Goal: Task Accomplishment & Management: Use online tool/utility

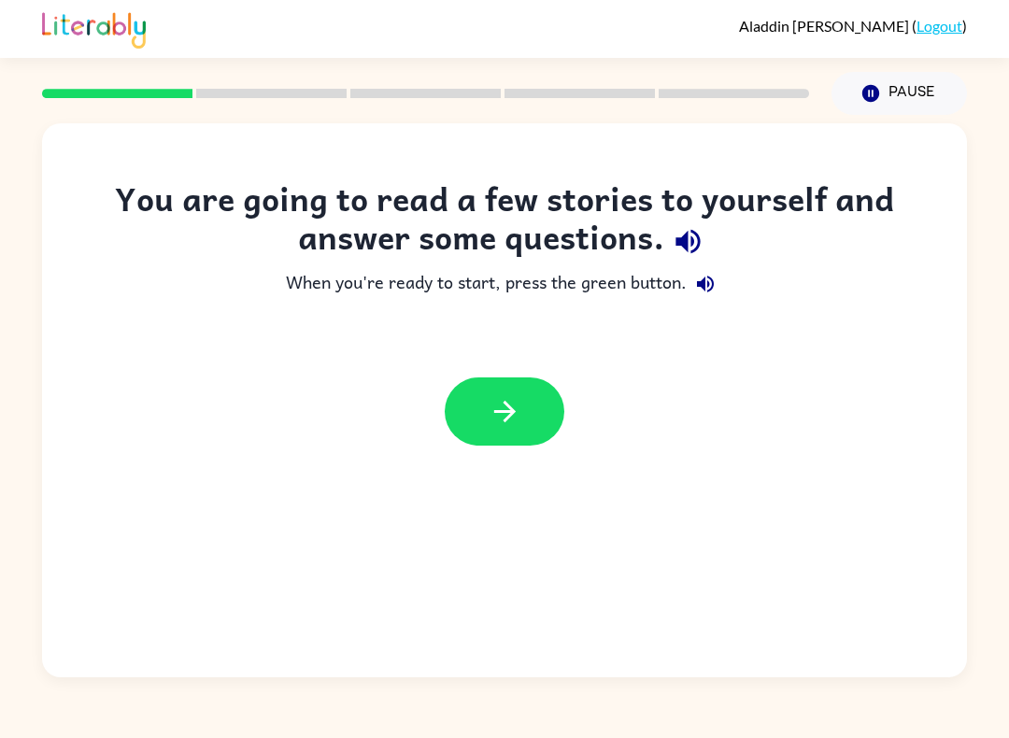
click at [494, 395] on icon "button" at bounding box center [505, 411] width 33 height 33
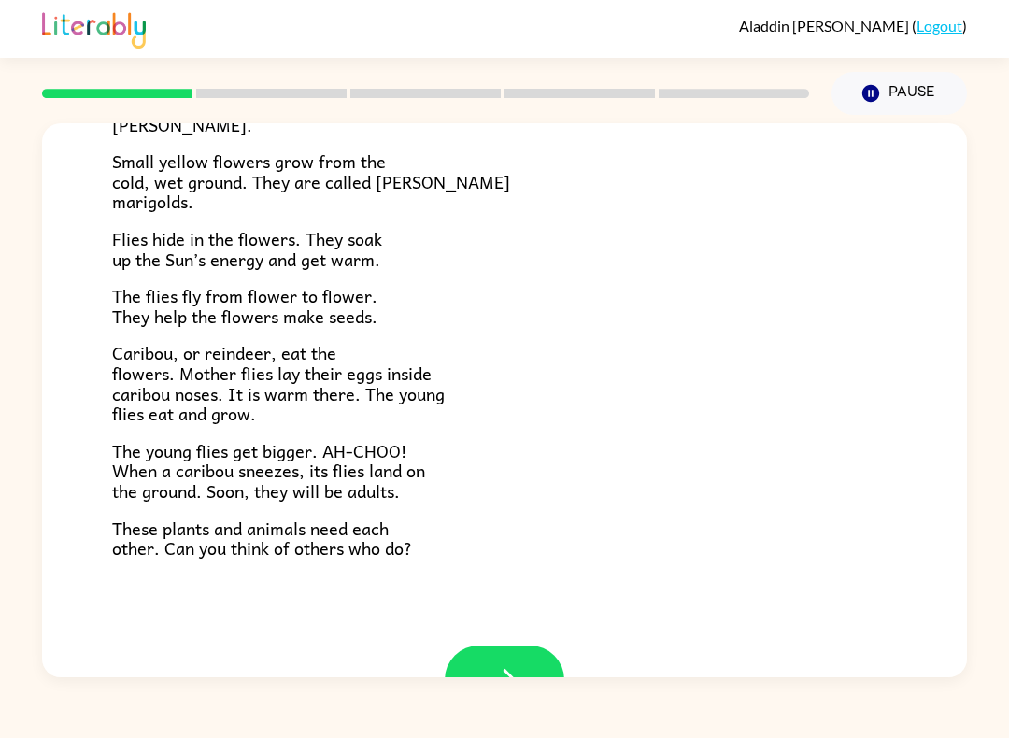
scroll to position [310, 0]
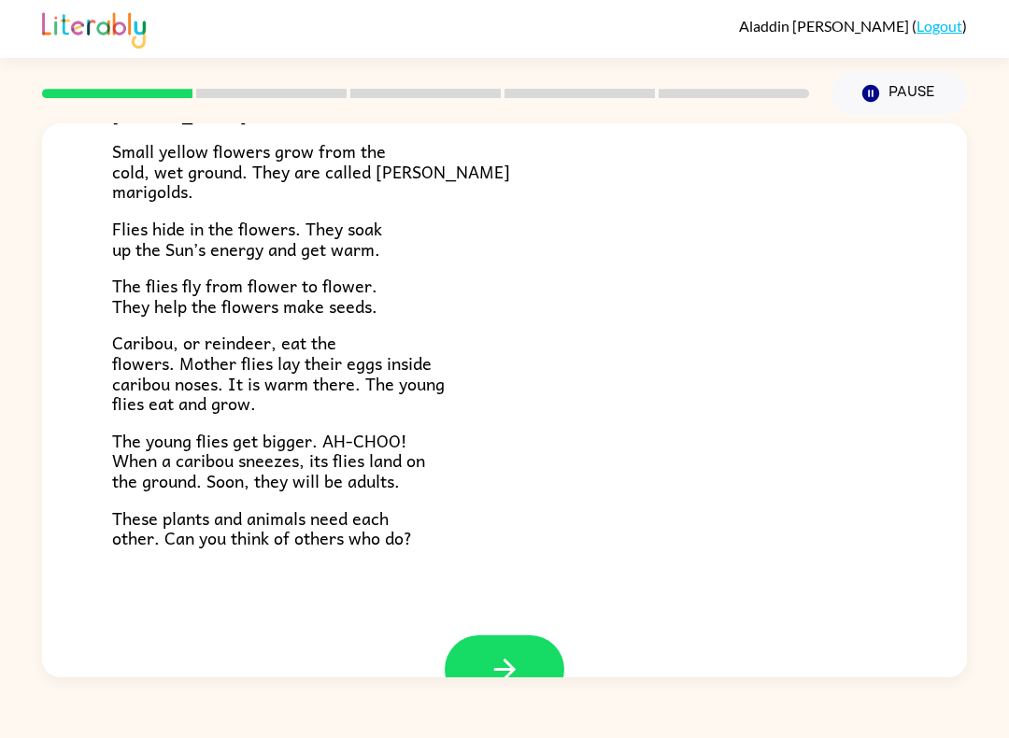
click at [470, 652] on button "button" at bounding box center [505, 670] width 120 height 68
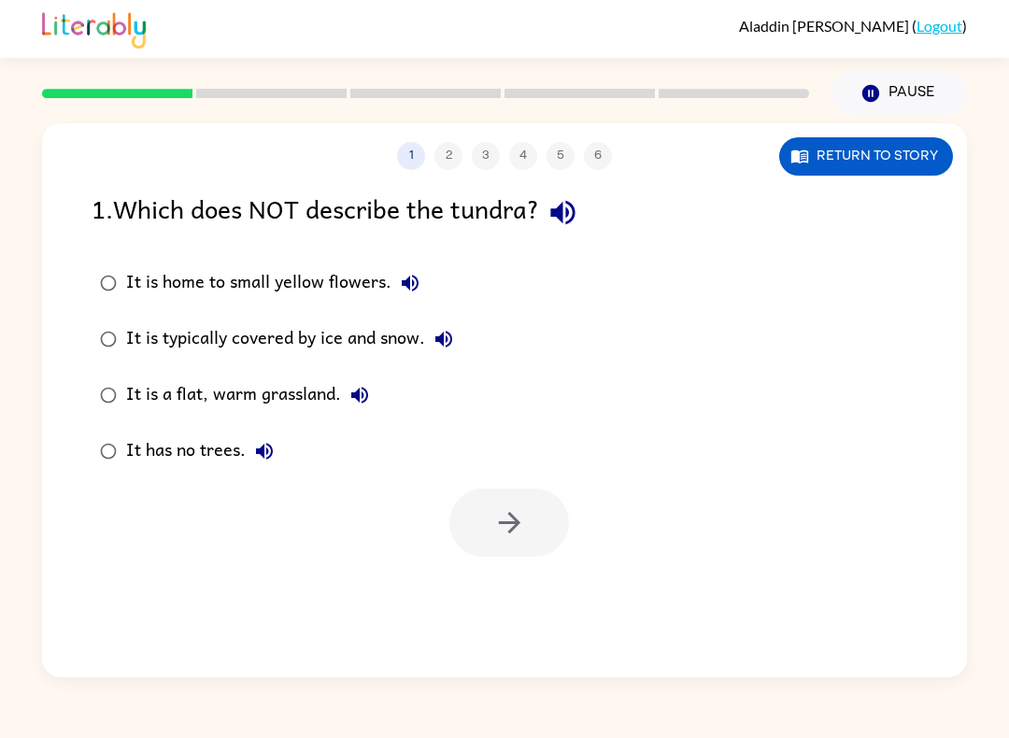
scroll to position [0, 0]
click at [494, 543] on button "button" at bounding box center [510, 523] width 120 height 68
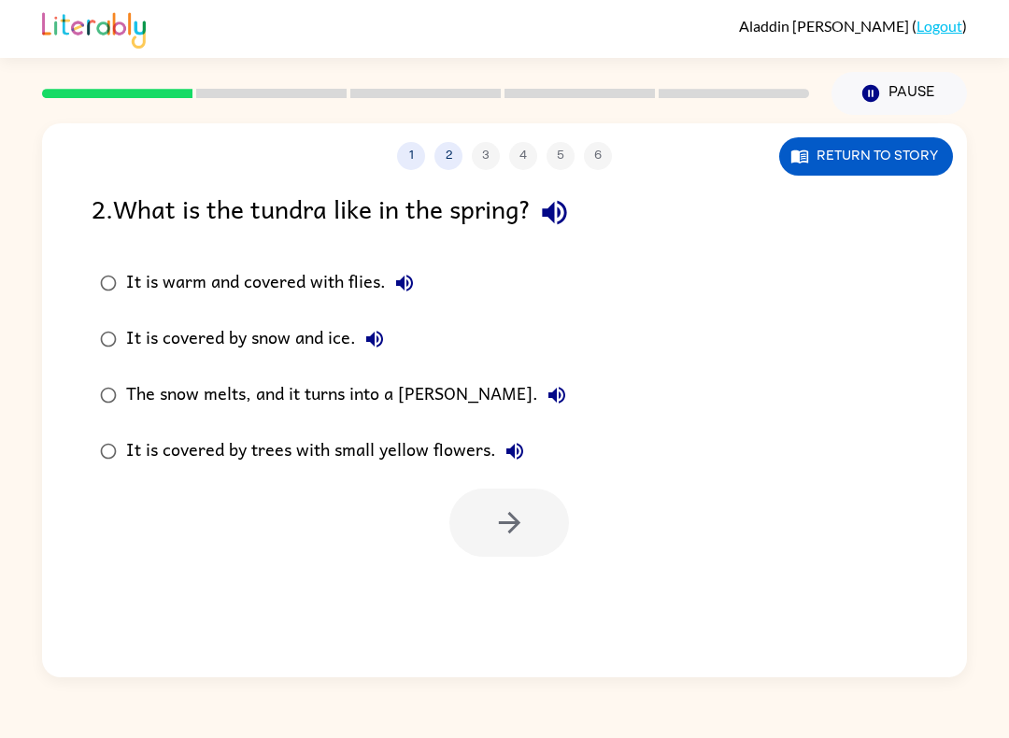
click at [200, 459] on div "It is covered by trees with small yellow flowers." at bounding box center [330, 451] width 408 height 37
click at [474, 517] on button "button" at bounding box center [510, 523] width 120 height 68
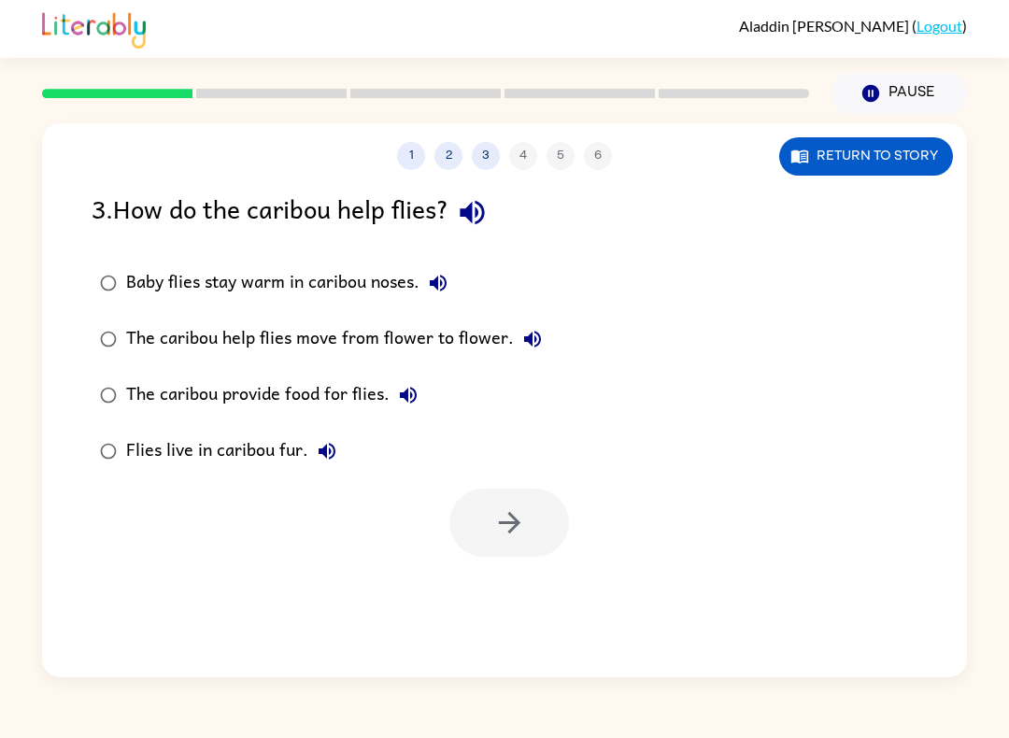
click at [157, 308] on label "Baby flies stay warm in caribou noses." at bounding box center [321, 283] width 480 height 56
click at [160, 278] on div "Baby flies stay warm in caribou noses." at bounding box center [291, 283] width 331 height 37
click at [511, 541] on button "button" at bounding box center [510, 523] width 120 height 68
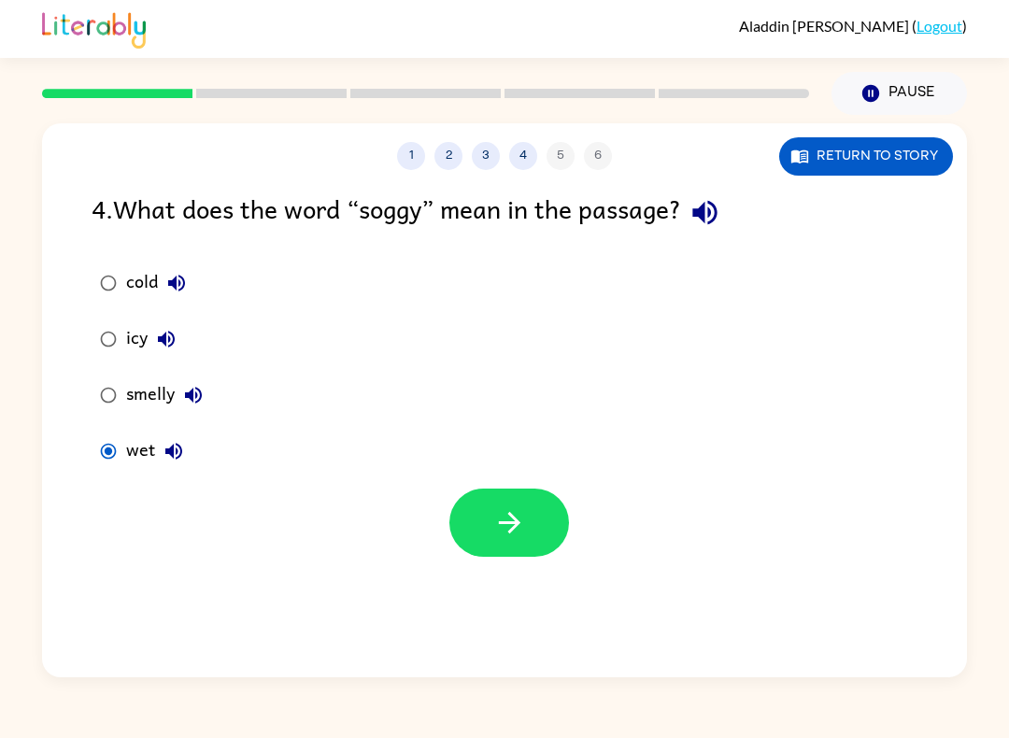
click at [503, 519] on icon "button" at bounding box center [510, 523] width 33 height 33
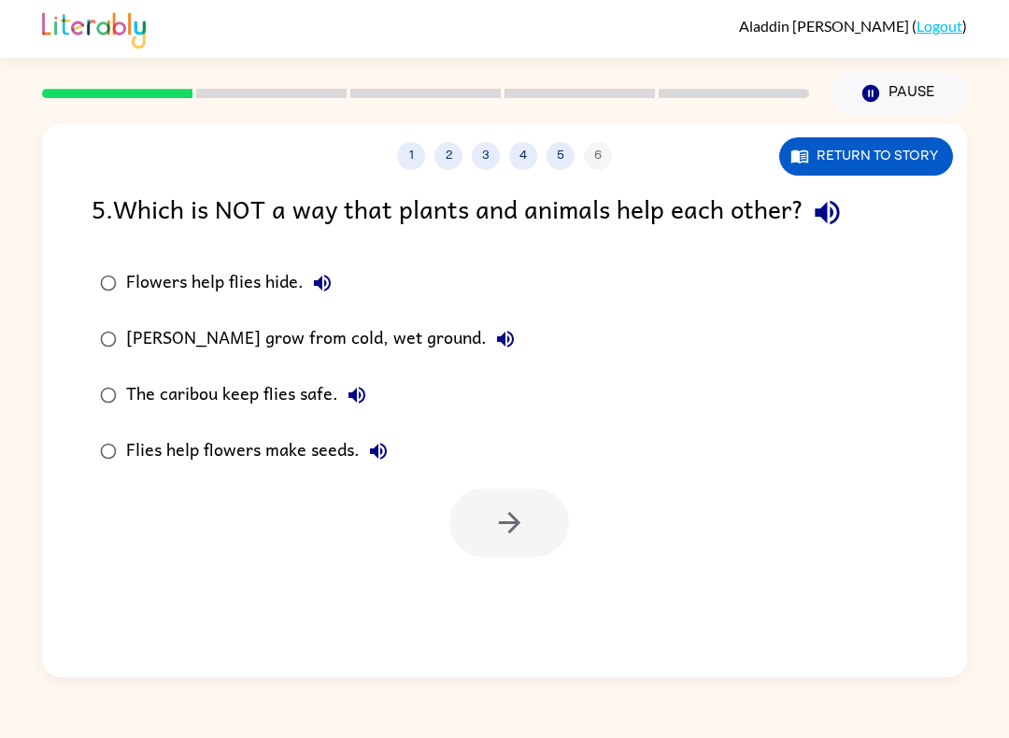
click at [192, 462] on div "Flies help flowers make seeds." at bounding box center [261, 451] width 271 height 37
click at [503, 536] on icon "button" at bounding box center [510, 523] width 33 height 33
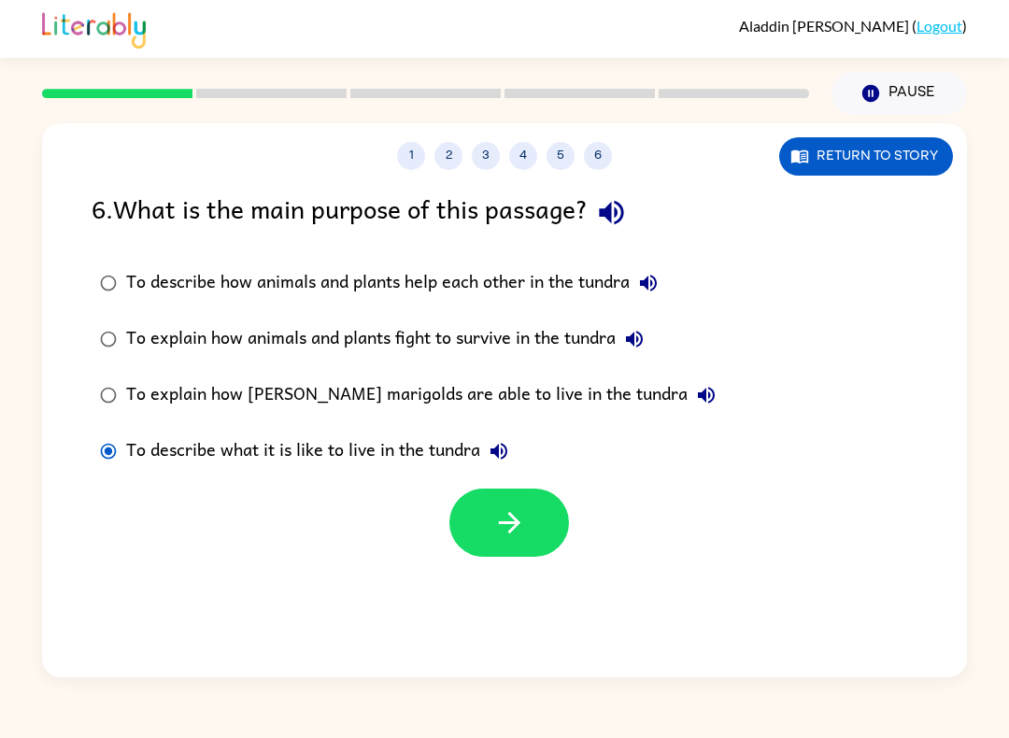
click at [483, 536] on button "button" at bounding box center [510, 523] width 120 height 68
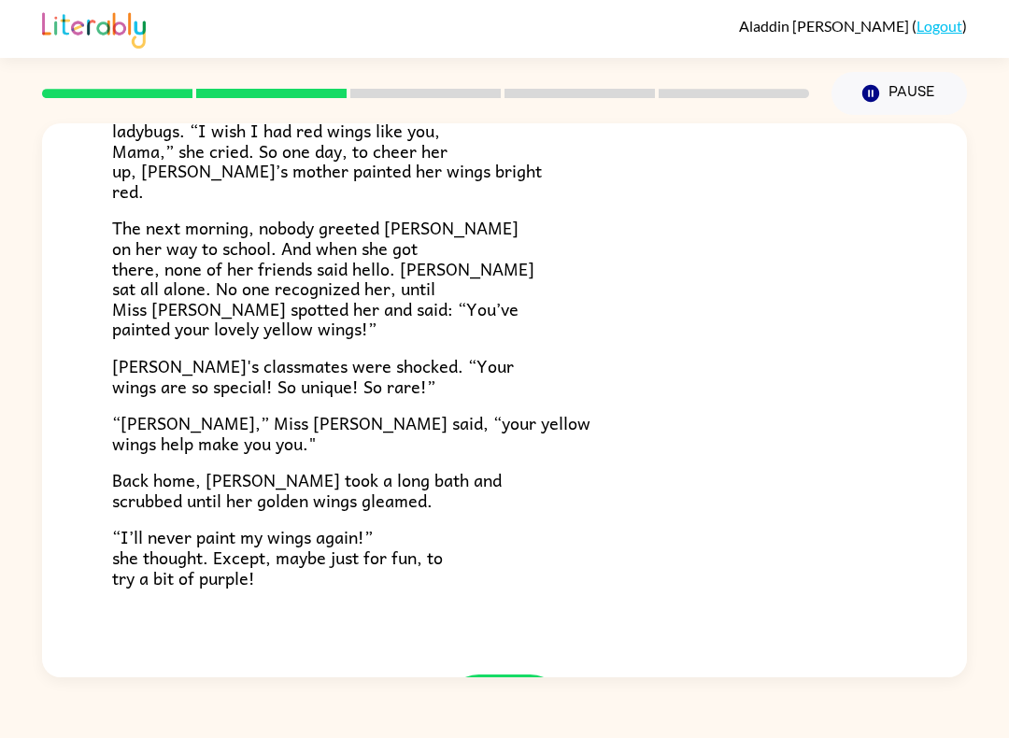
scroll to position [408, 0]
click at [483, 654] on div "[PERSON_NAME] [PERSON_NAME] the ladybug was a special bug. Unlike all her frien…" at bounding box center [504, 195] width 925 height 960
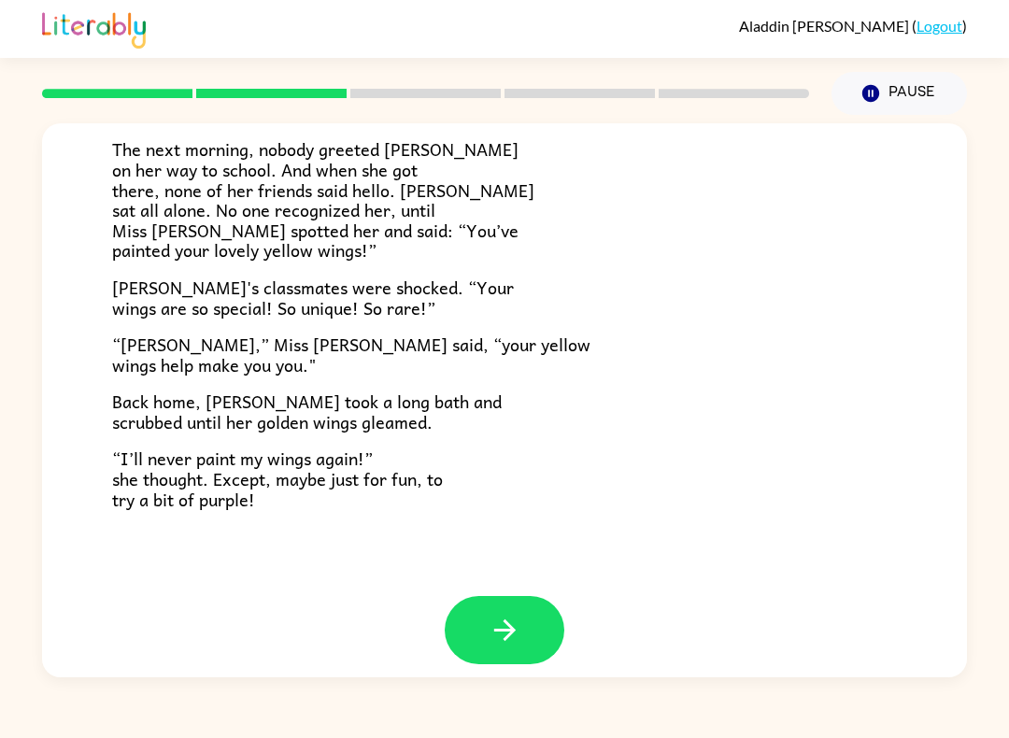
scroll to position [485, 0]
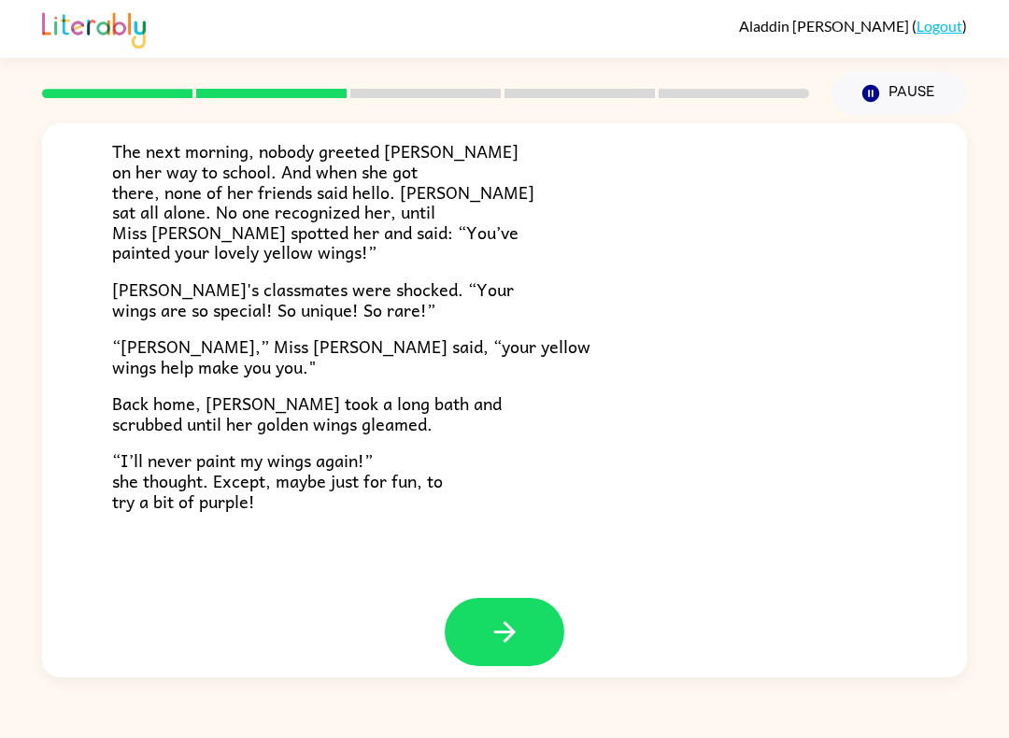
click at [494, 629] on icon "button" at bounding box center [505, 632] width 33 height 33
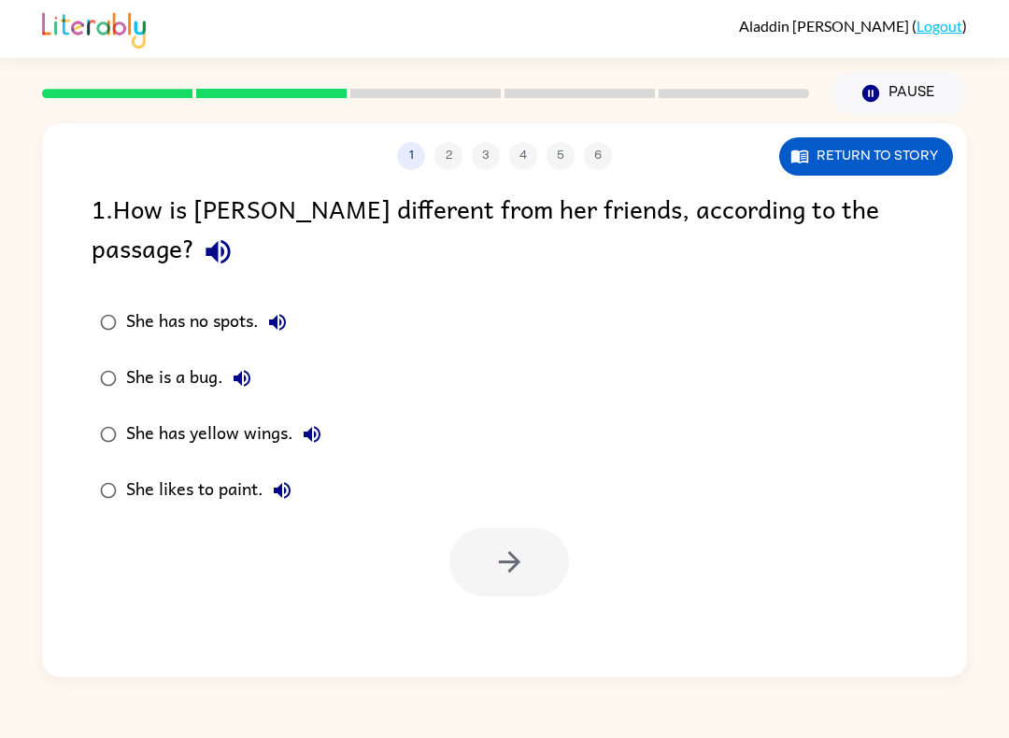
click at [517, 538] on div at bounding box center [510, 562] width 120 height 68
click at [280, 100] on div at bounding box center [426, 93] width 790 height 65
click at [824, 160] on button "Return to story" at bounding box center [867, 156] width 174 height 38
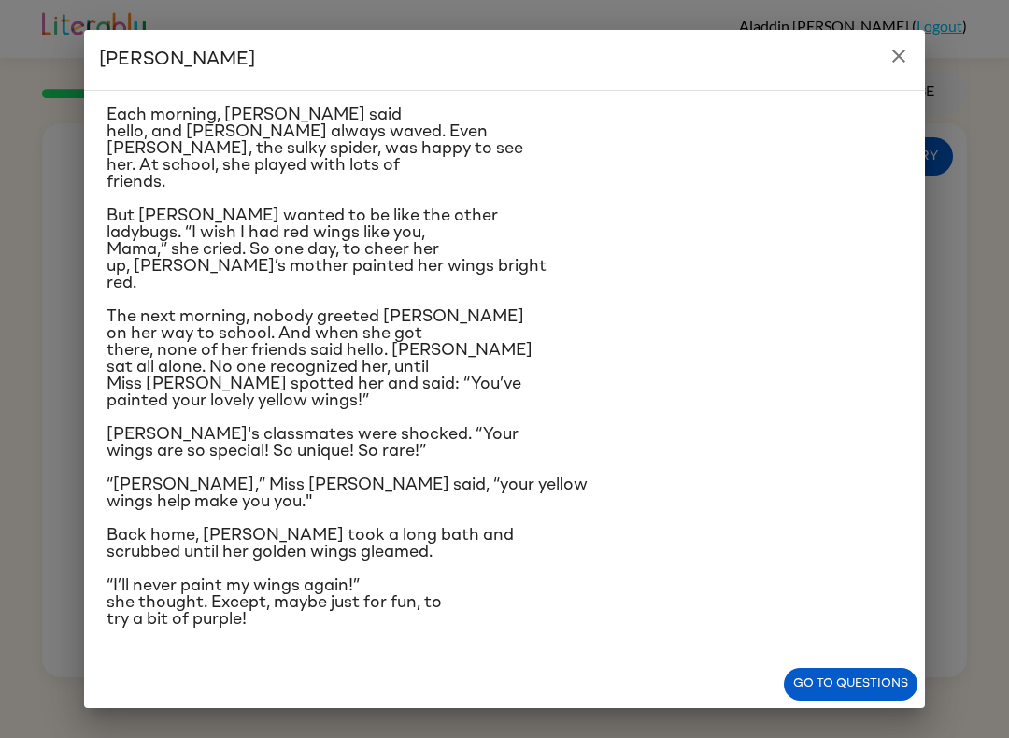
scroll to position [305, 0]
click at [858, 683] on button "Go to questions" at bounding box center [851, 684] width 134 height 33
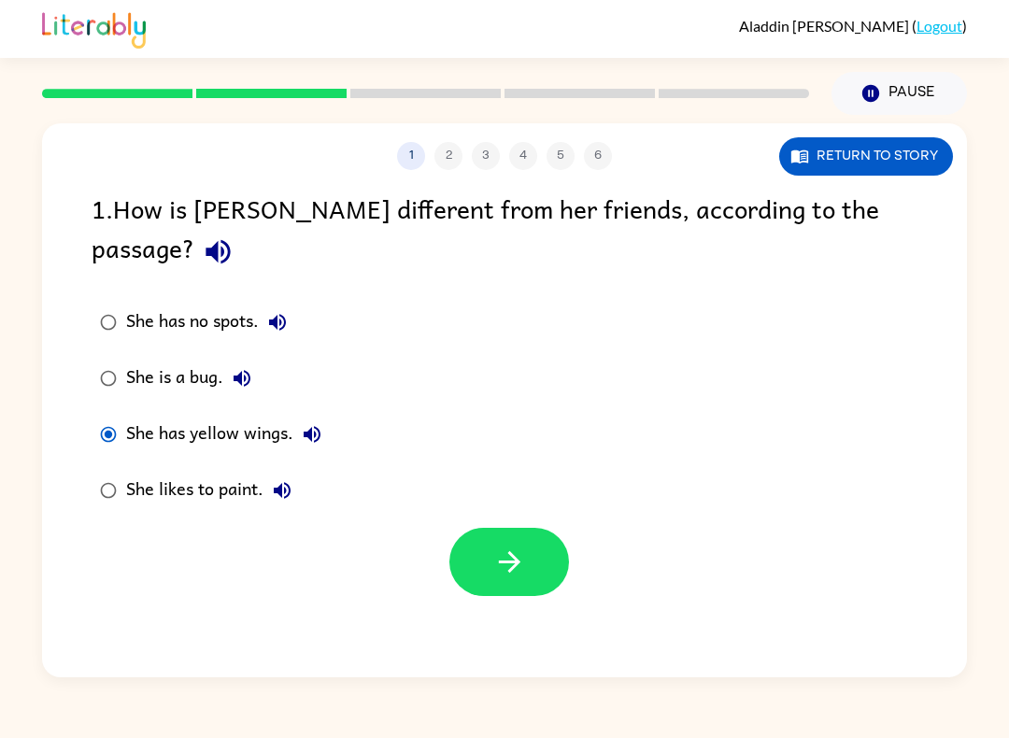
click at [490, 539] on button "button" at bounding box center [510, 562] width 120 height 68
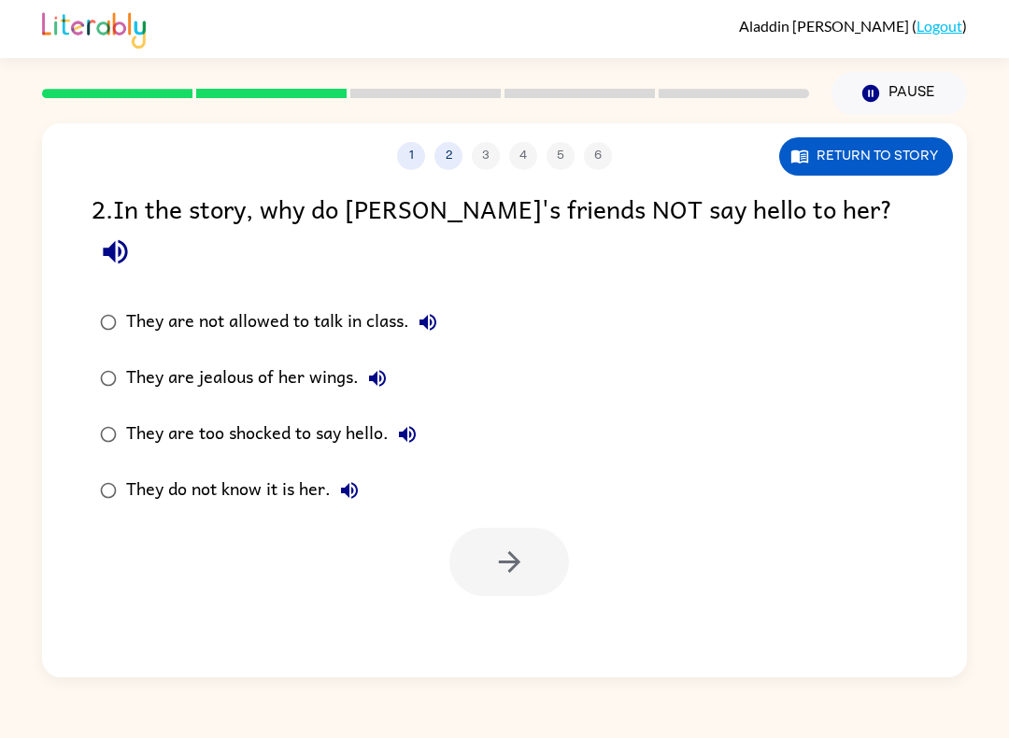
click at [154, 463] on label "They do not know it is her." at bounding box center [268, 491] width 375 height 56
click at [148, 472] on div "They do not know it is her." at bounding box center [247, 490] width 242 height 37
click at [499, 546] on icon "button" at bounding box center [510, 562] width 33 height 33
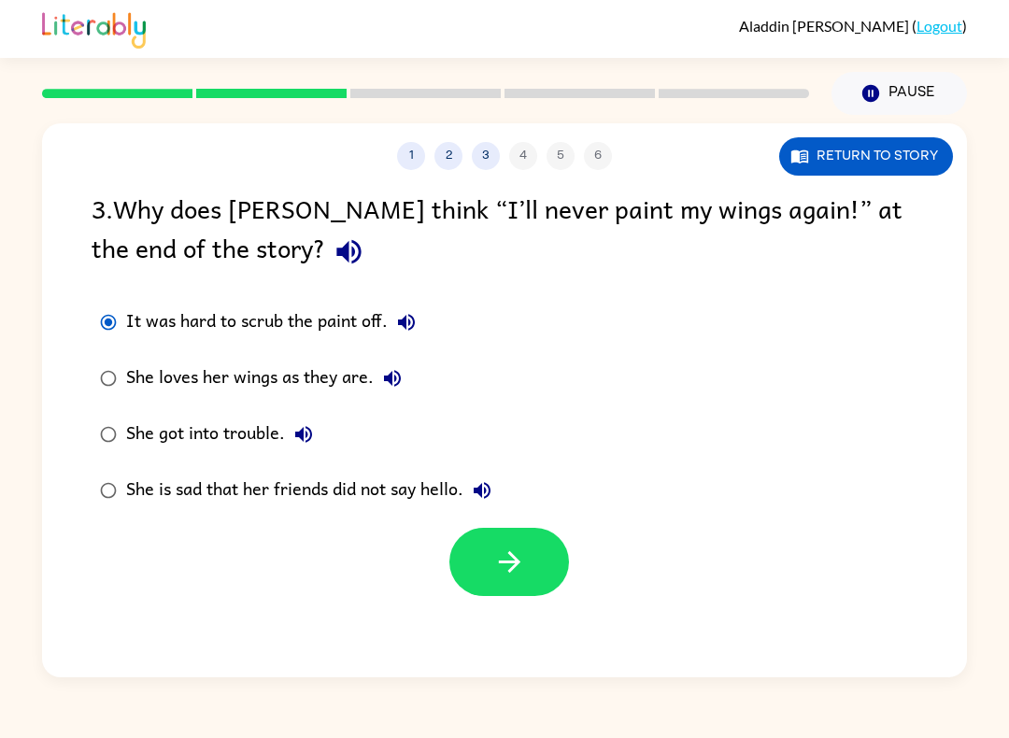
click at [480, 584] on button "button" at bounding box center [510, 562] width 120 height 68
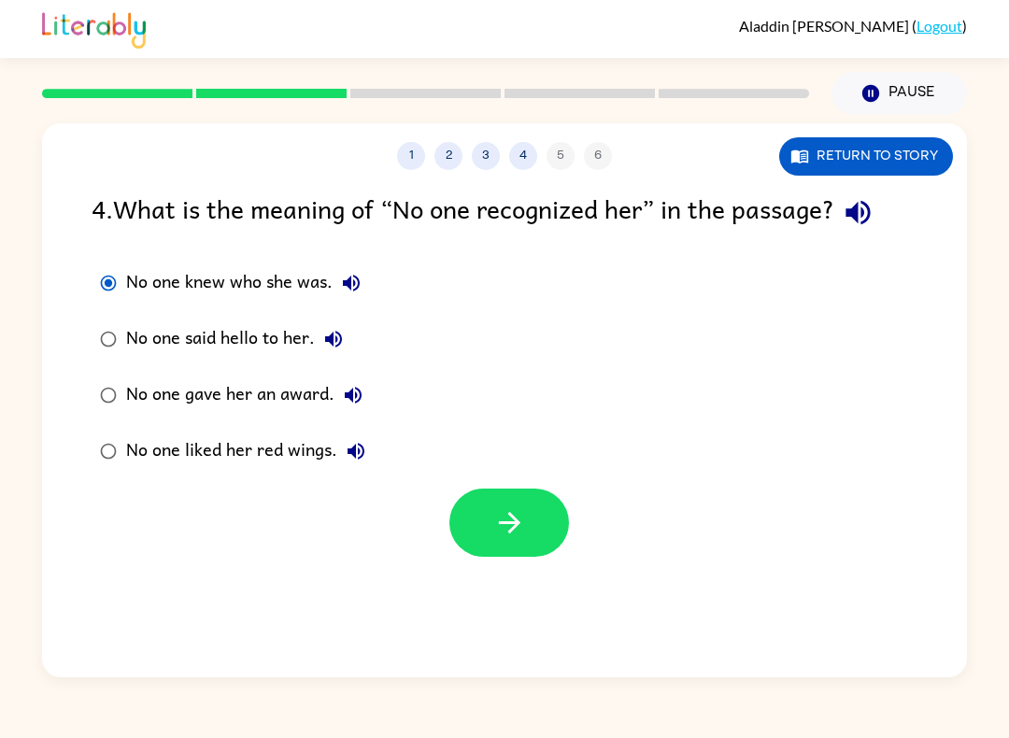
click at [482, 528] on button "button" at bounding box center [510, 523] width 120 height 68
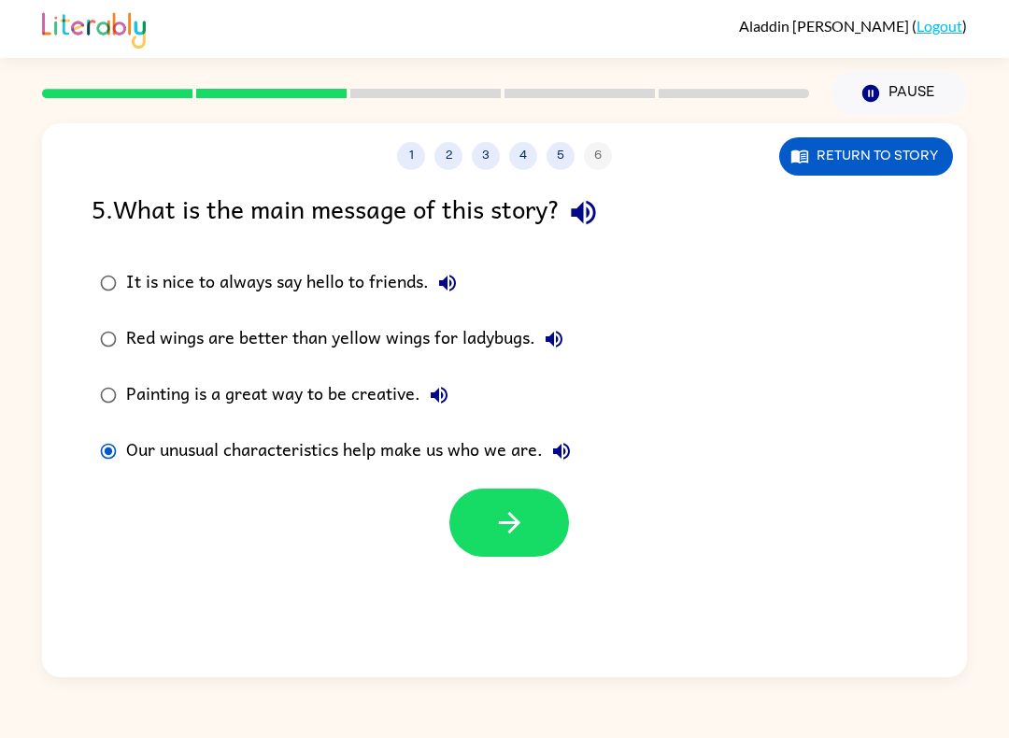
click at [518, 541] on button "button" at bounding box center [510, 523] width 120 height 68
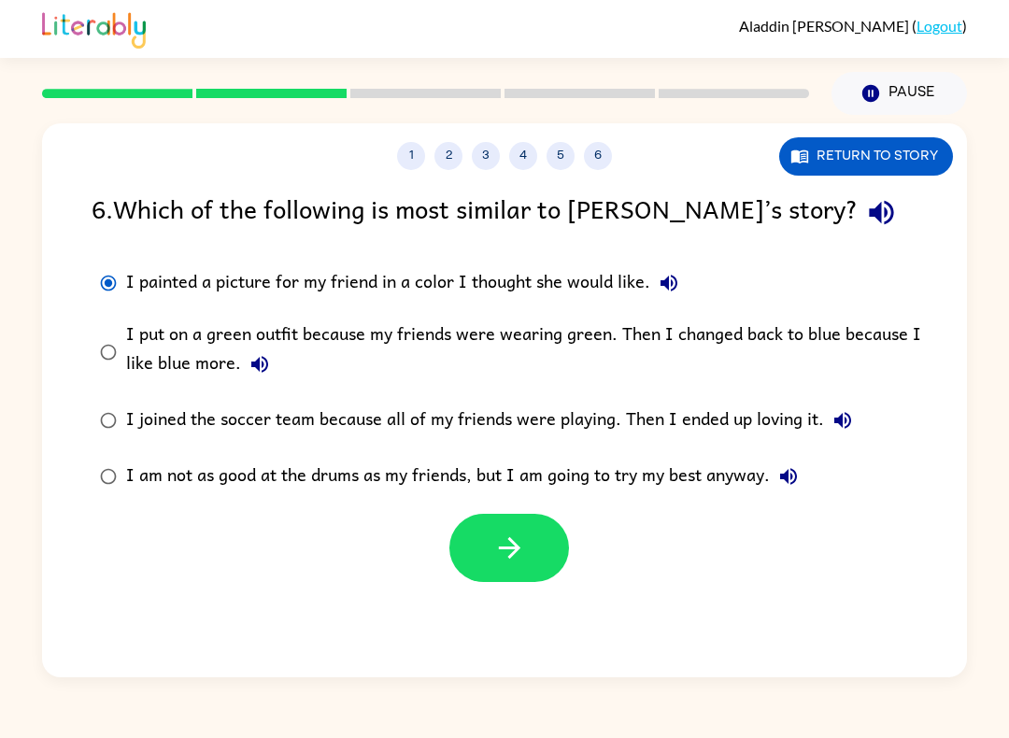
click at [507, 563] on icon "button" at bounding box center [510, 548] width 33 height 33
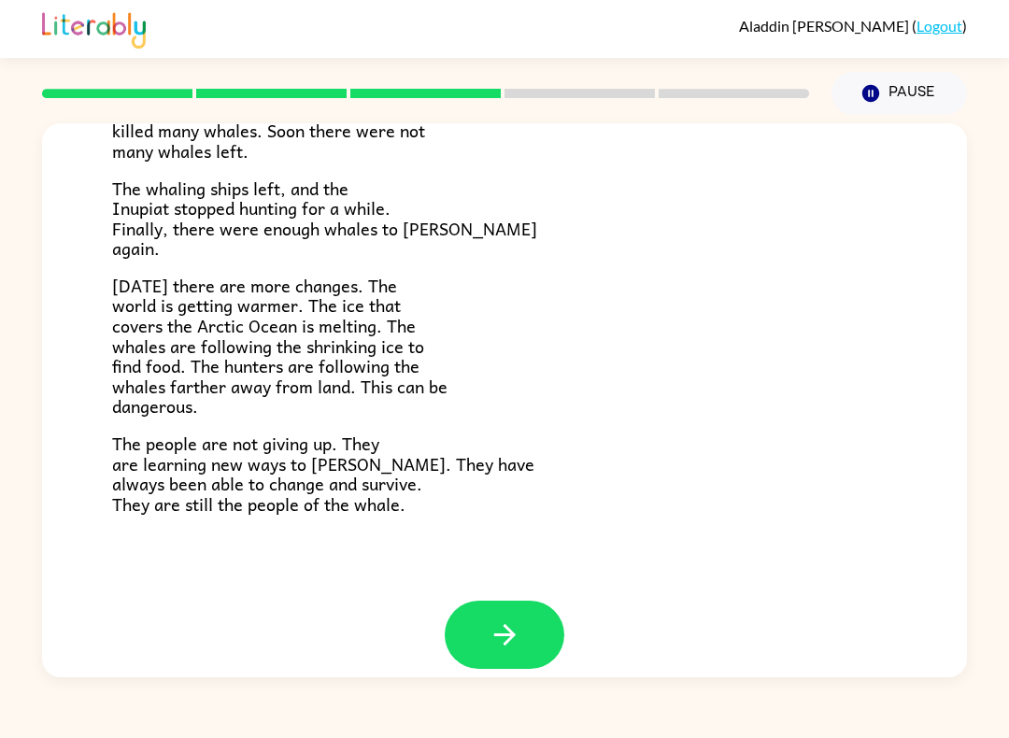
scroll to position [589, 0]
click at [507, 625] on icon "button" at bounding box center [504, 635] width 21 height 21
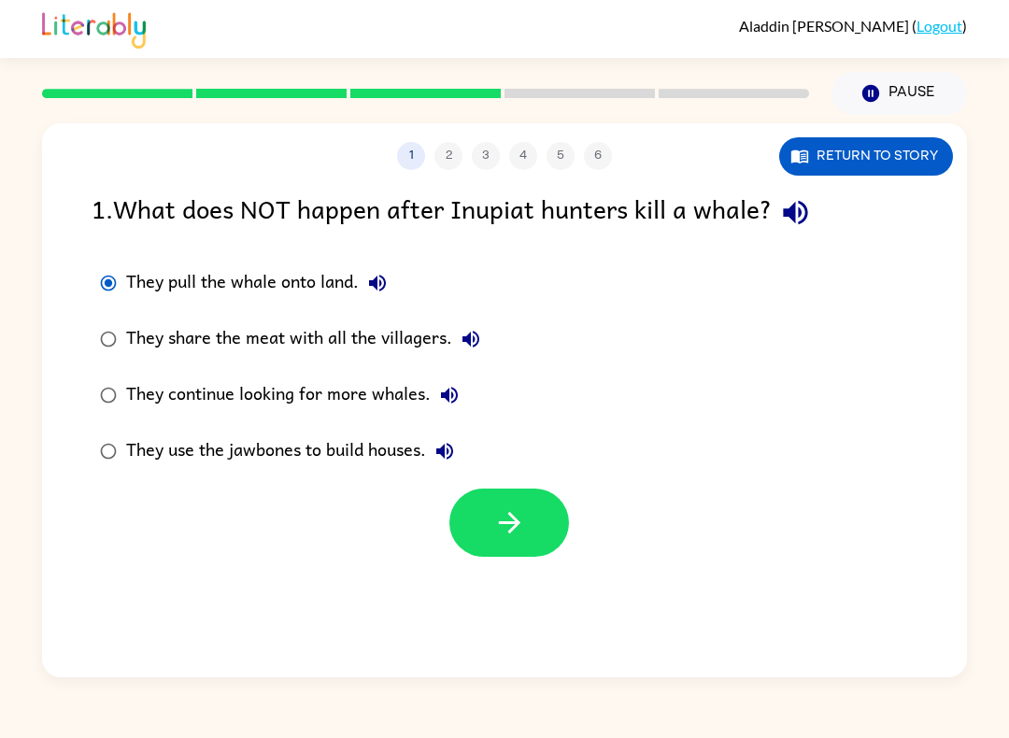
click at [465, 520] on button "button" at bounding box center [510, 523] width 120 height 68
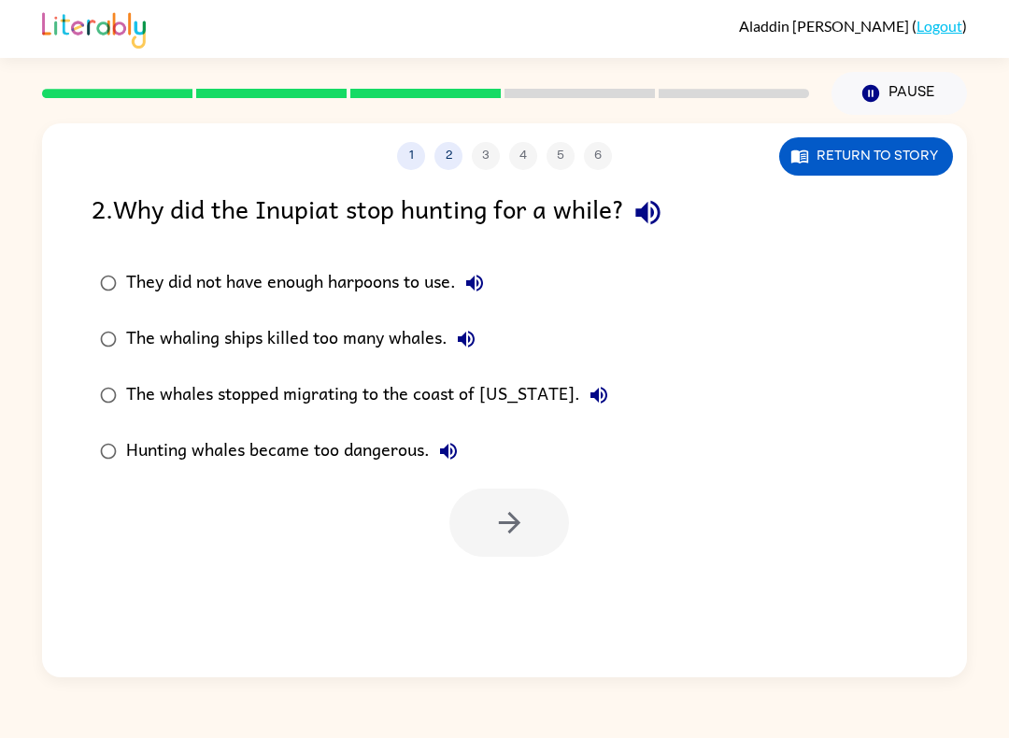
click at [510, 527] on div at bounding box center [510, 523] width 120 height 68
click at [522, 539] on icon "button" at bounding box center [510, 523] width 33 height 33
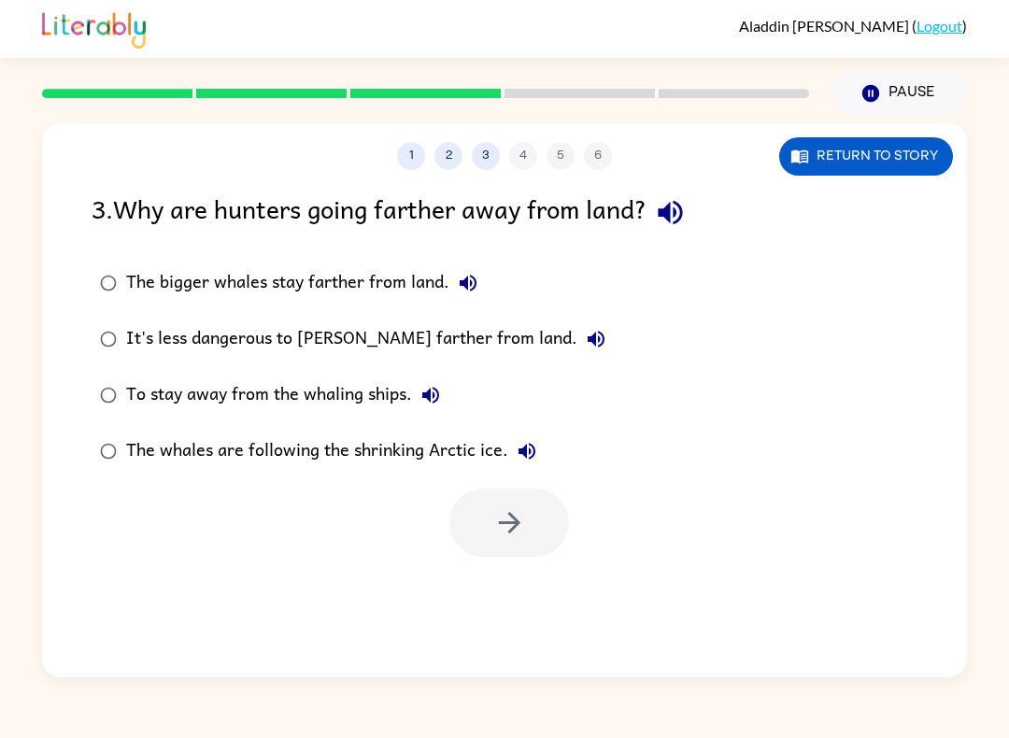
click at [88, 436] on label "The whales are following the shrinking Arctic ice." at bounding box center [352, 451] width 543 height 56
click at [87, 436] on label "The whales are following the shrinking Arctic ice." at bounding box center [352, 451] width 543 height 56
click at [508, 536] on icon "button" at bounding box center [510, 523] width 33 height 33
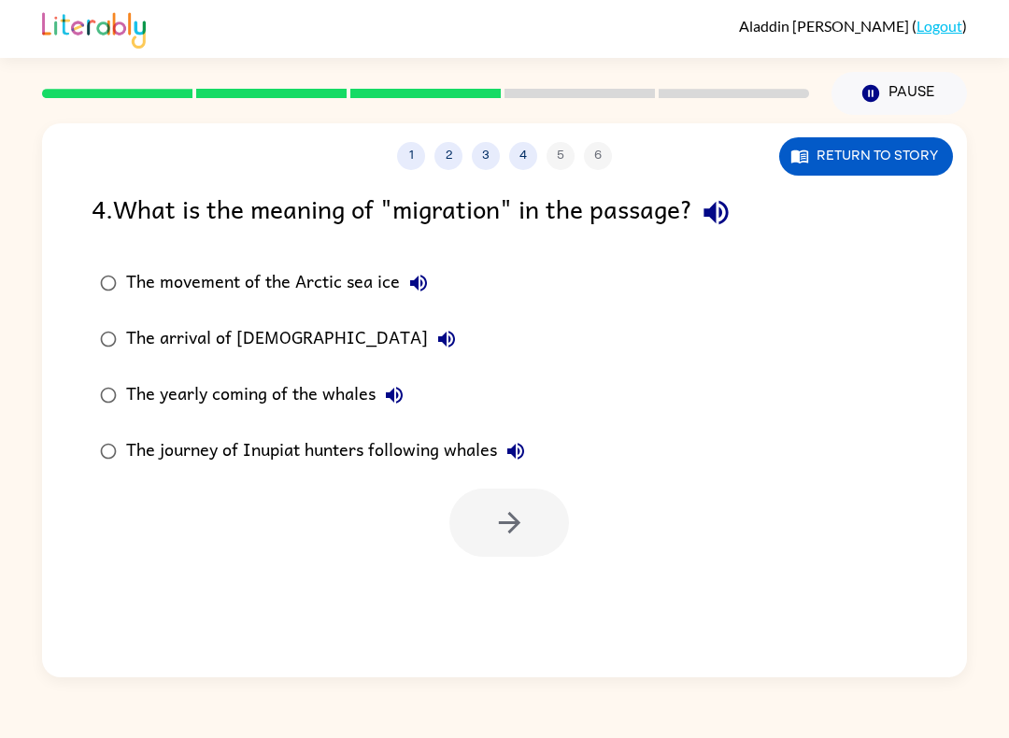
click at [129, 439] on div "The journey of Inupiat hunters following whales" at bounding box center [330, 451] width 408 height 37
click at [512, 552] on button "button" at bounding box center [510, 523] width 120 height 68
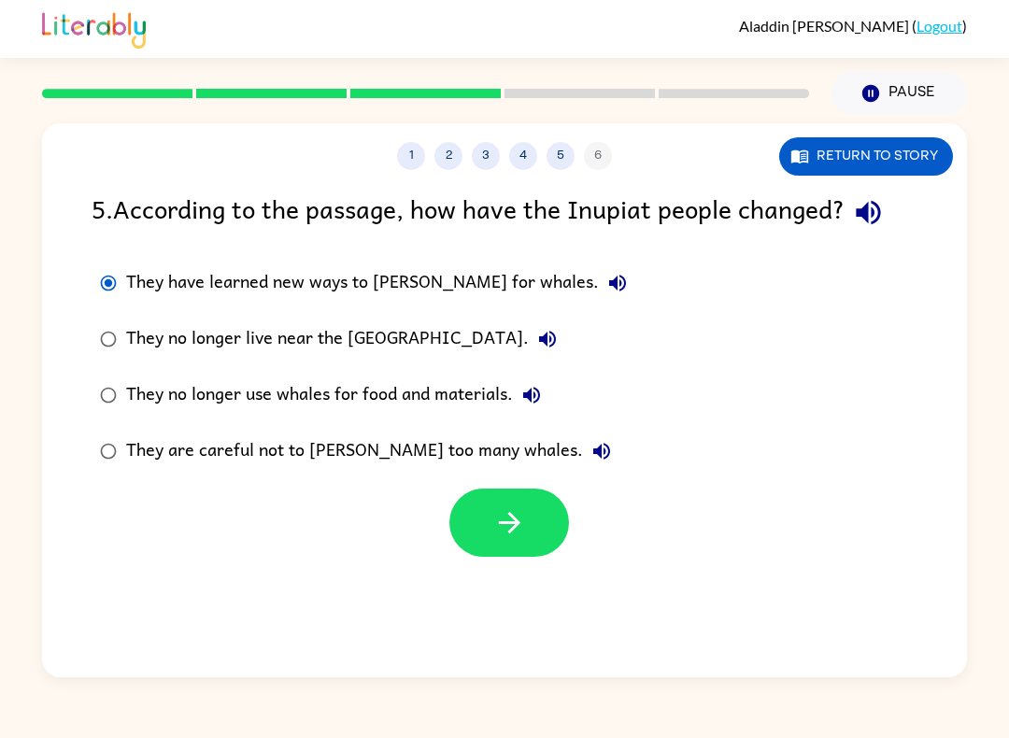
click at [508, 554] on button "button" at bounding box center [510, 523] width 120 height 68
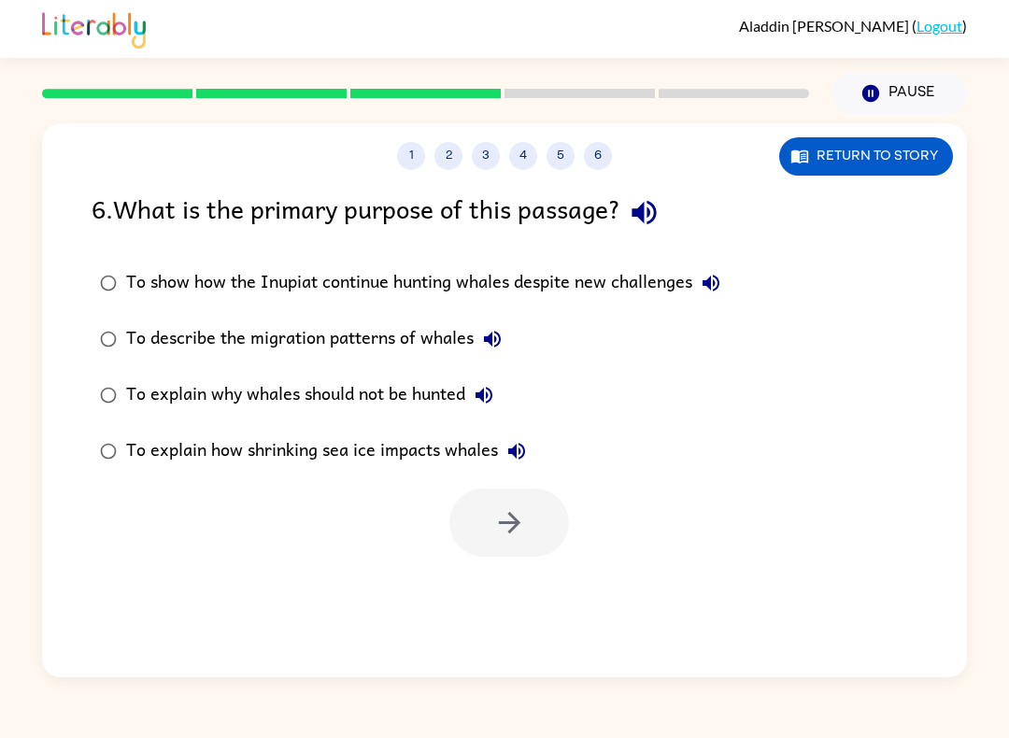
click at [515, 732] on div "[PERSON_NAME] ( Logout ) Pause Pause 1 2 3 4 5 6 Return to story 6 . What is th…" at bounding box center [504, 369] width 1009 height 738
click at [495, 513] on icon "button" at bounding box center [510, 523] width 33 height 33
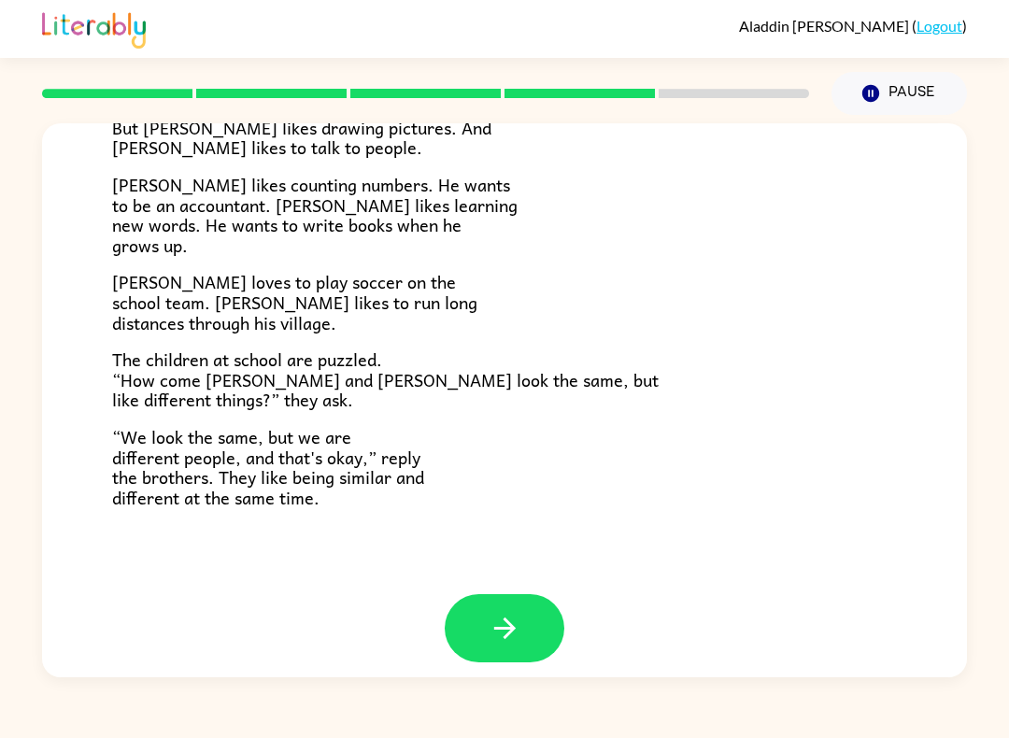
scroll to position [370, 0]
click at [516, 631] on icon "button" at bounding box center [505, 629] width 33 height 33
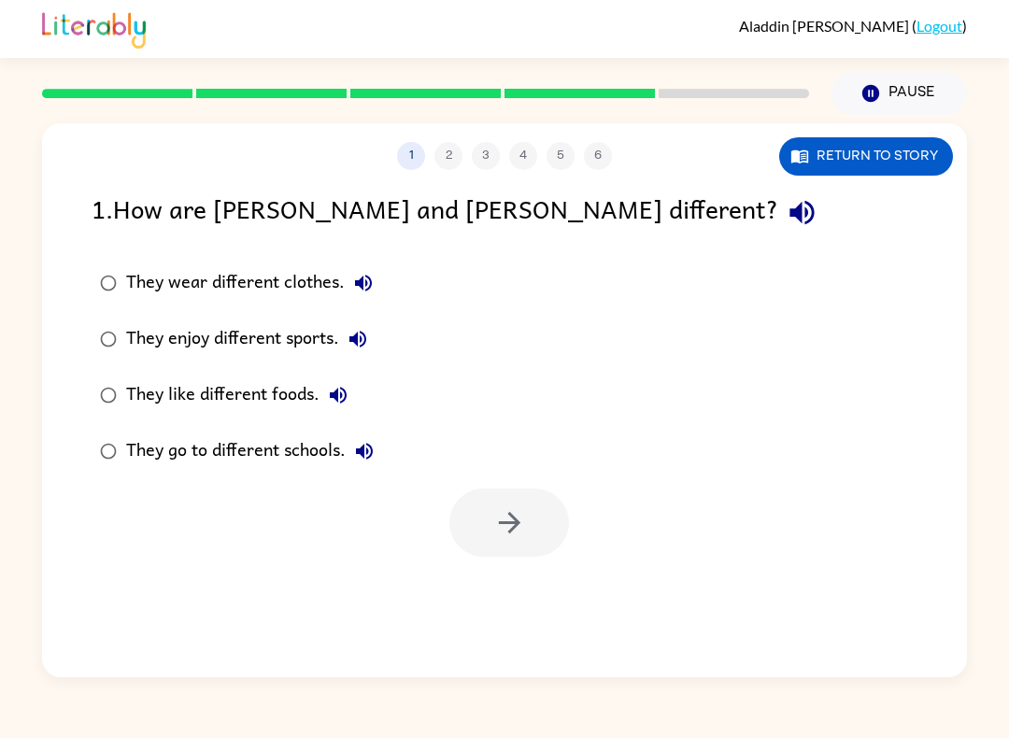
scroll to position [0, 0]
click at [152, 446] on div "They go to different schools." at bounding box center [254, 451] width 257 height 37
click at [491, 509] on button "button" at bounding box center [510, 523] width 120 height 68
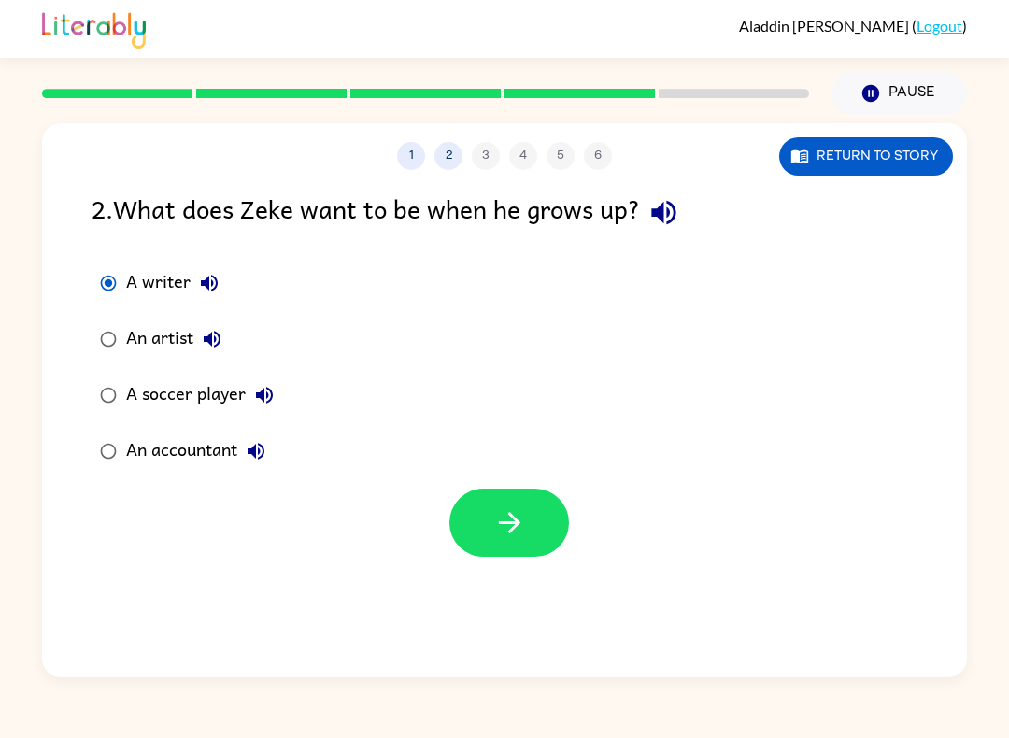
click at [470, 525] on button "button" at bounding box center [510, 523] width 120 height 68
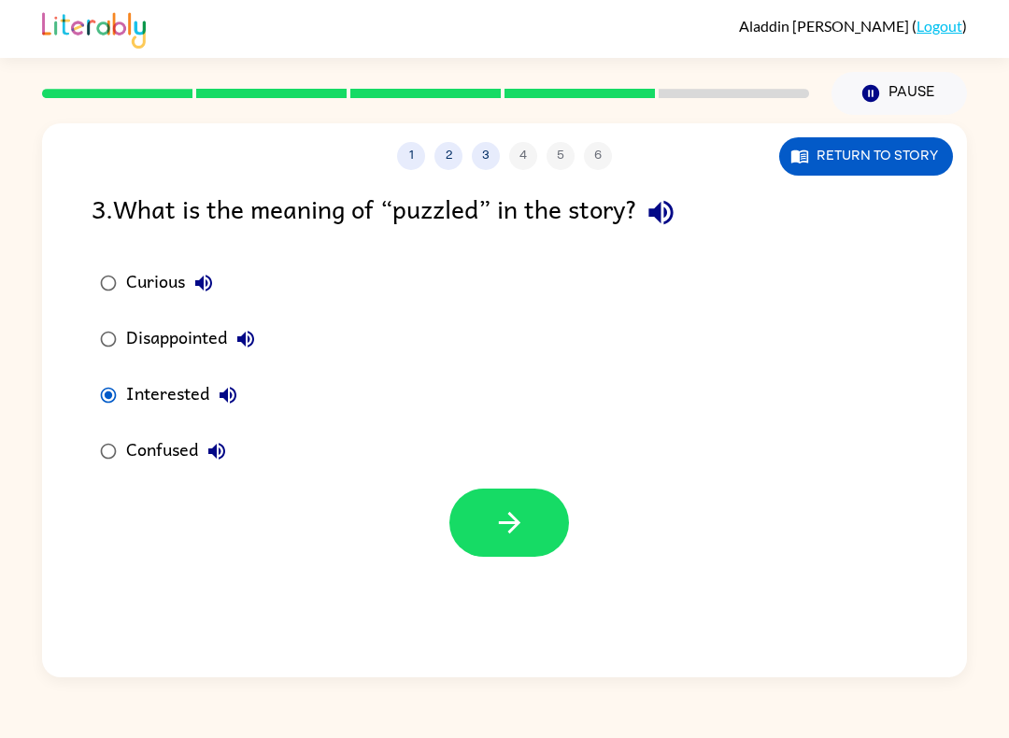
click at [474, 532] on button "button" at bounding box center [510, 523] width 120 height 68
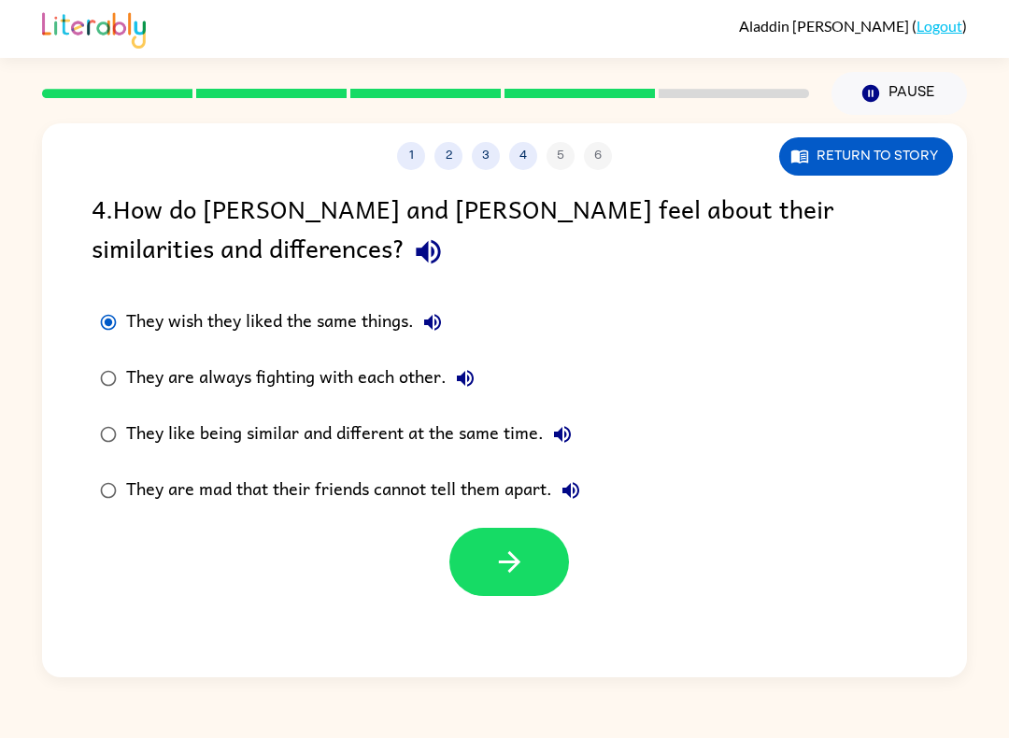
click at [486, 571] on button "button" at bounding box center [510, 562] width 120 height 68
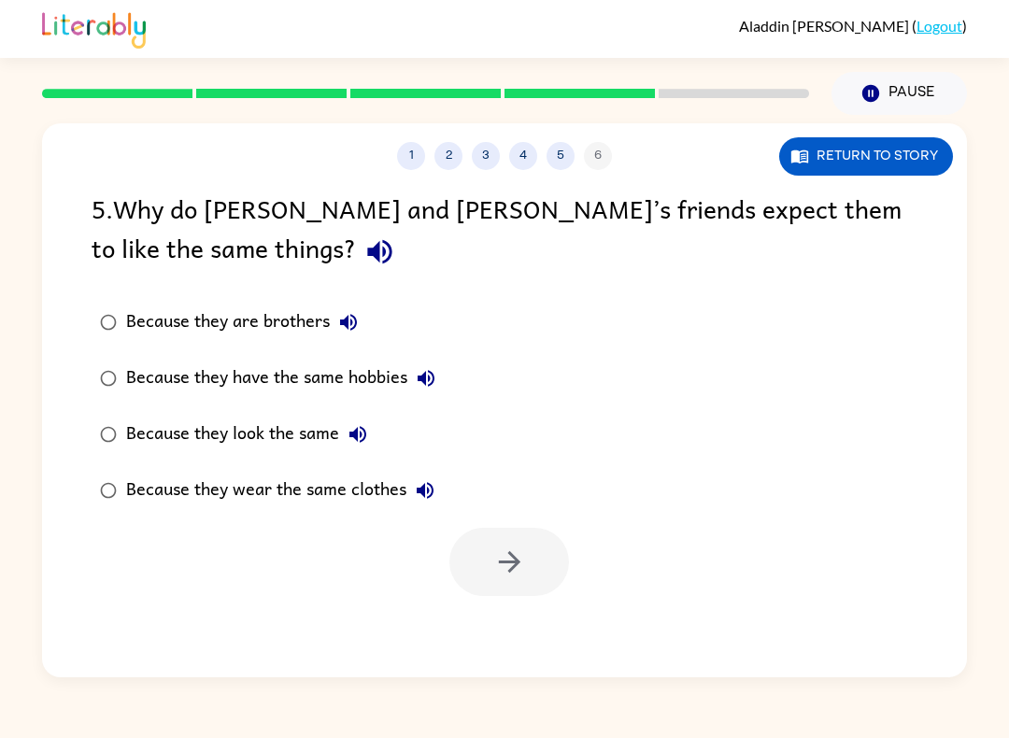
click at [137, 308] on div "Because they are brothers" at bounding box center [246, 322] width 241 height 37
click at [492, 552] on button "button" at bounding box center [510, 562] width 120 height 68
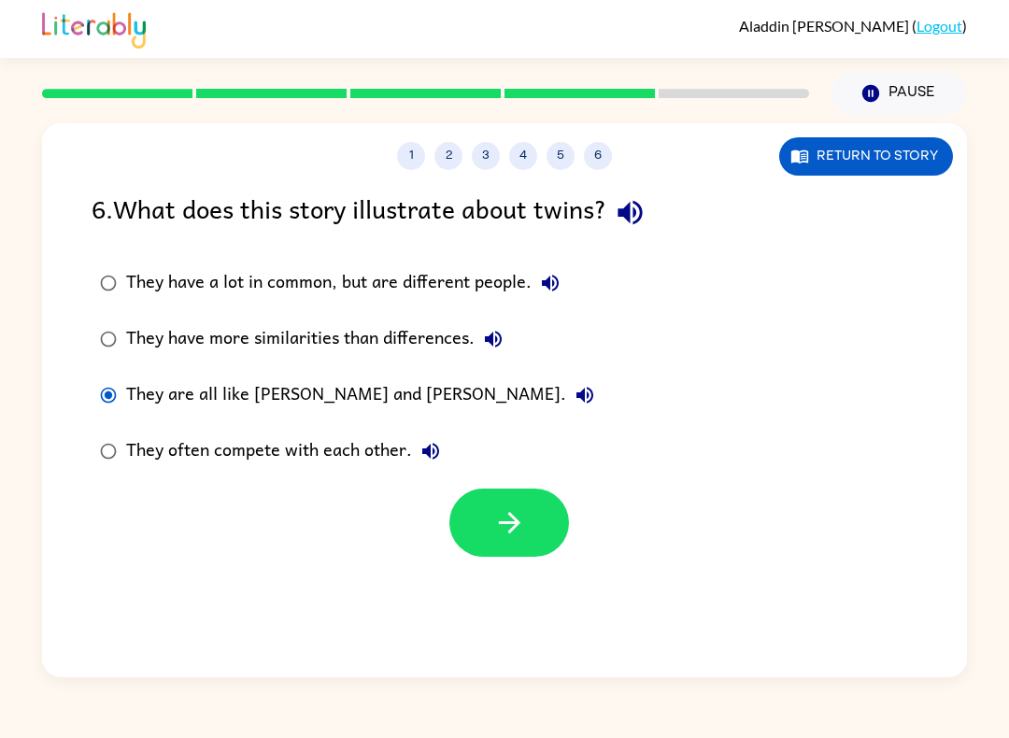
click at [508, 513] on icon "button" at bounding box center [510, 523] width 33 height 33
